Goal: Information Seeking & Learning: Check status

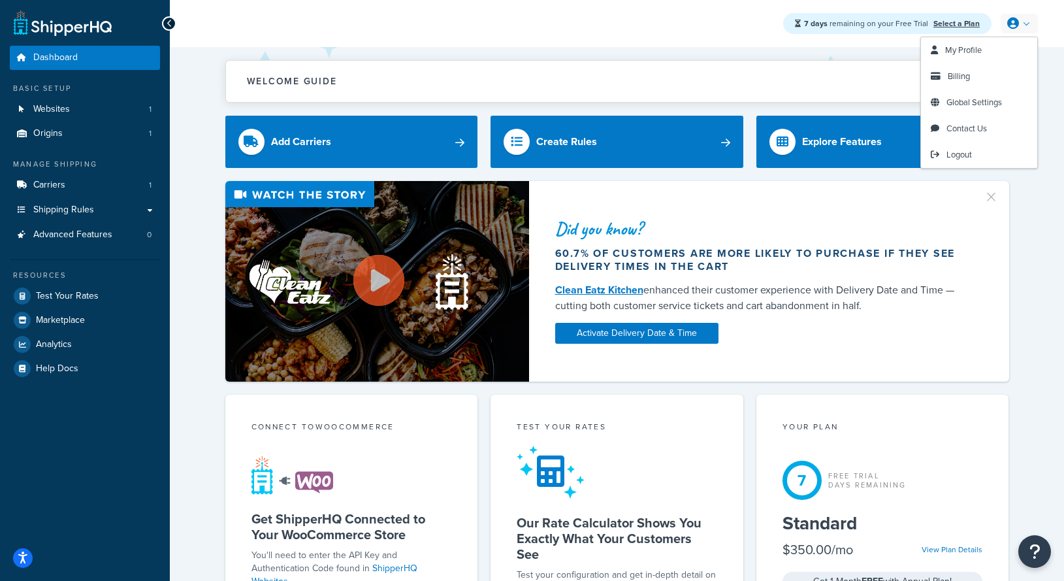
click at [1023, 20] on link at bounding box center [1019, 24] width 37 height 20
click at [968, 151] on span "Logout" at bounding box center [958, 154] width 25 height 12
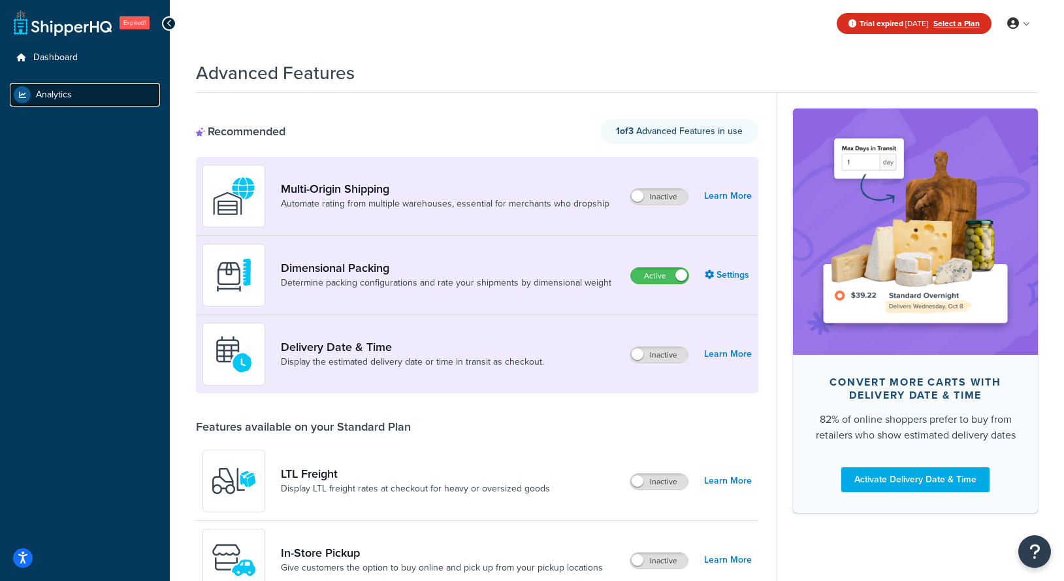
click at [69, 99] on span "Analytics" at bounding box center [54, 94] width 36 height 11
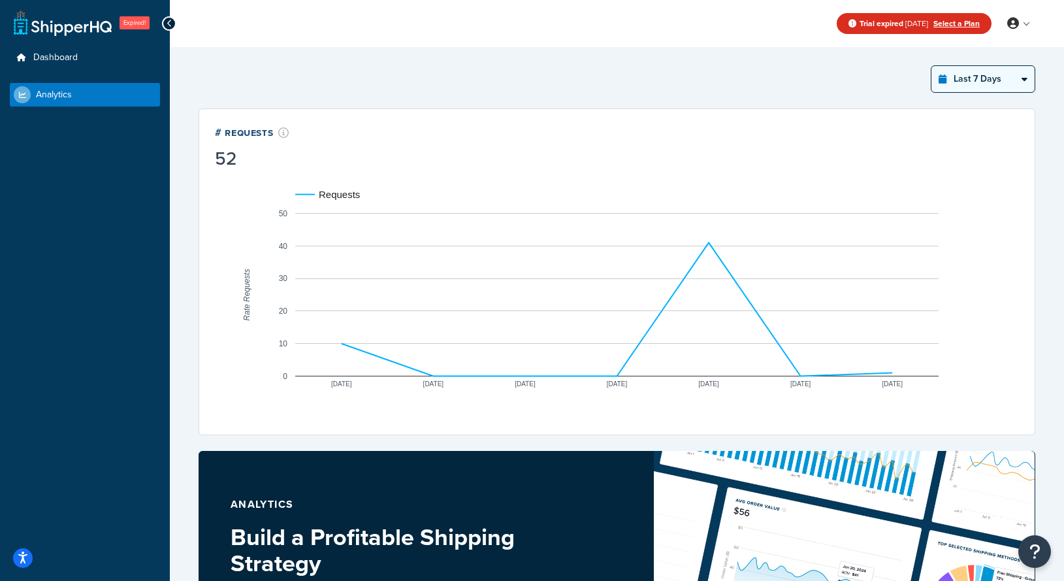
click at [1001, 80] on select "Last 24 Hours Last 7 Days Last 30 Days Last 3 Months Last 6 Months Last 12 Mont…" at bounding box center [982, 79] width 103 height 26
click at [931, 66] on select "Last 24 Hours Last 7 Days Last 30 Days Last 3 Months Last 6 Months Last 12 Mont…" at bounding box center [982, 79] width 103 height 26
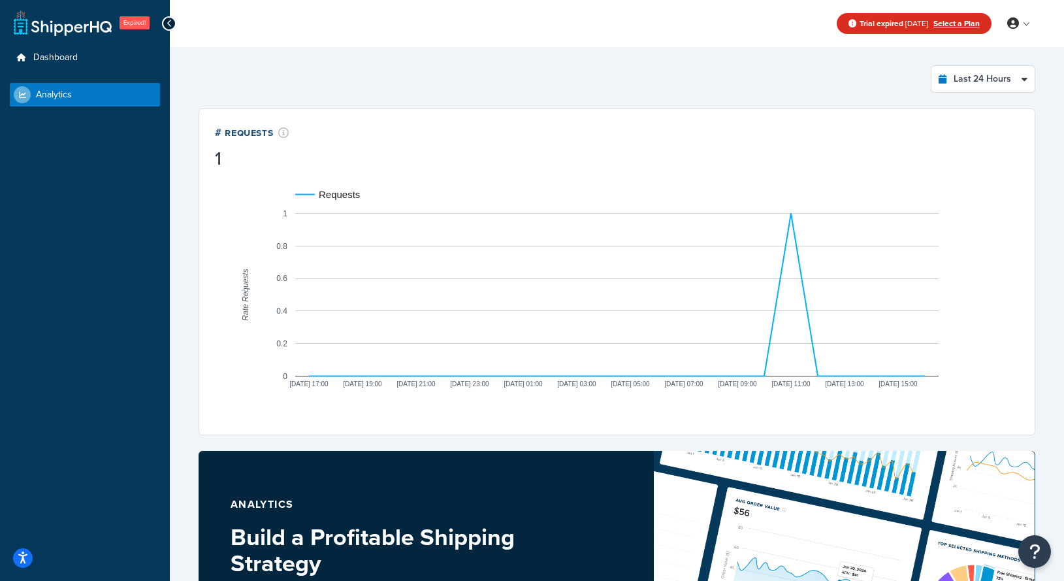
click at [793, 223] on rect "A chart." at bounding box center [616, 294] width 643 height 163
click at [1002, 89] on select "Last 24 Hours Last 7 Days Last 30 Days Last 3 Months Last 6 Months Last 12 Mont…" at bounding box center [982, 79] width 103 height 26
select select "last_30_days"
click at [931, 66] on select "Last 24 Hours Last 7 Days Last 30 Days Last 3 Months Last 6 Months Last 12 Mont…" at bounding box center [982, 79] width 103 height 26
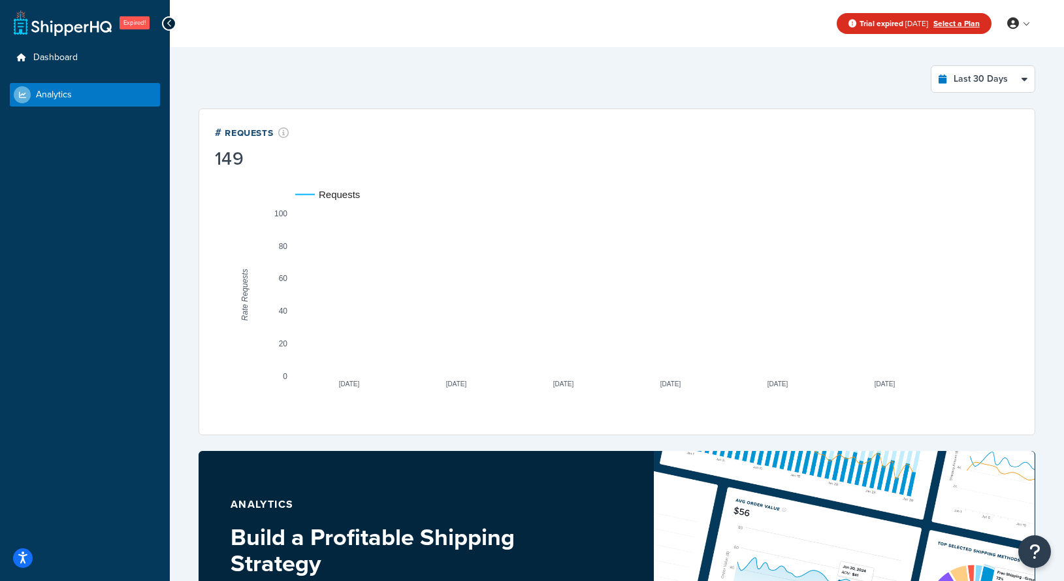
click at [556, 292] on rect "A chart." at bounding box center [616, 294] width 643 height 163
